Goal: Task Accomplishment & Management: Complete application form

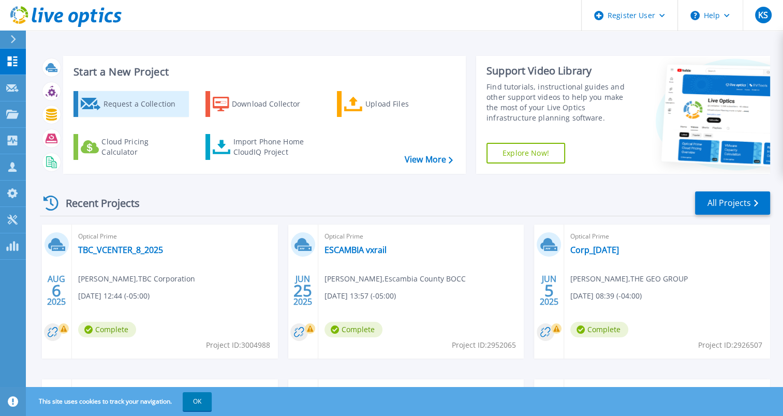
click at [143, 100] on div "Request a Collection" at bounding box center [144, 104] width 83 height 21
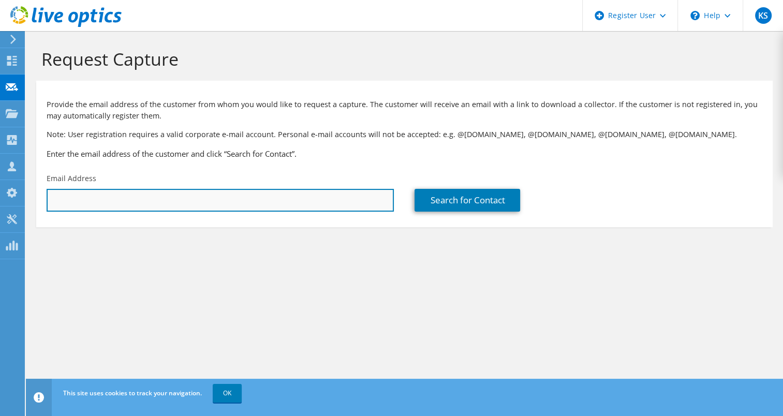
click at [275, 193] on input "text" at bounding box center [220, 200] width 347 height 23
paste input "[PERSON_NAME];"
type input "S"
